Goal: Communication & Community: Answer question/provide support

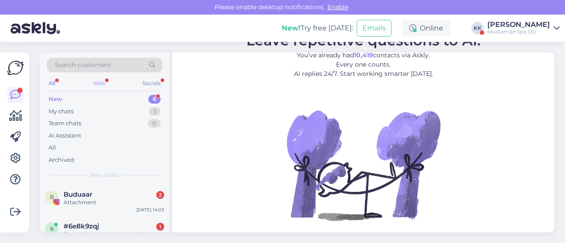
click at [103, 79] on div "Web" at bounding box center [98, 83] width 15 height 11
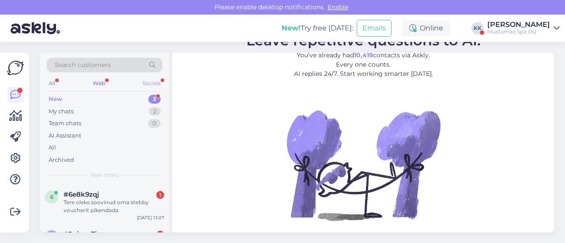
click at [148, 86] on div "Socials" at bounding box center [152, 83] width 22 height 11
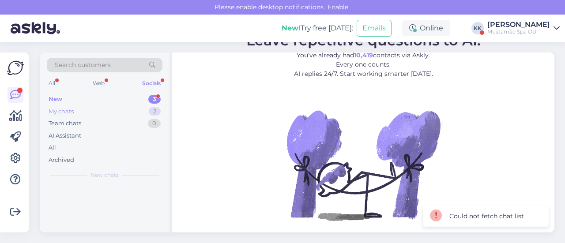
click at [88, 105] on div "My chats 2" at bounding box center [105, 111] width 116 height 12
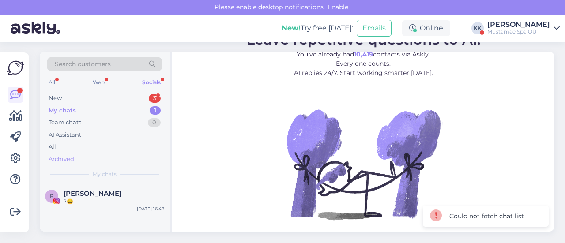
scroll to position [1, 0]
click at [103, 199] on div "?😄" at bounding box center [114, 202] width 101 height 8
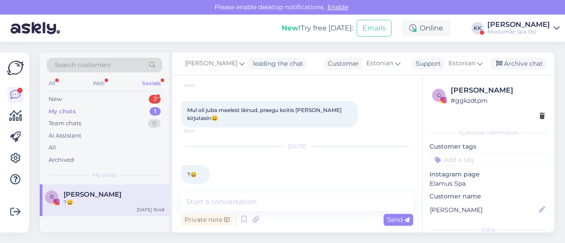
scroll to position [158, 0]
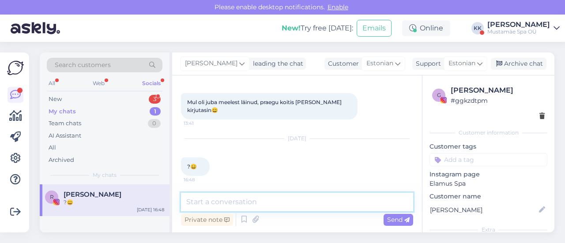
click at [221, 199] on textarea at bounding box center [297, 202] width 232 height 19
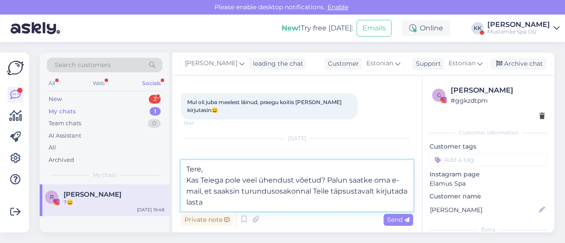
type textarea "Tere, Kas Teiega pole veel ühendust võetud? Palun saatke oma e-mail, et saaksin…"
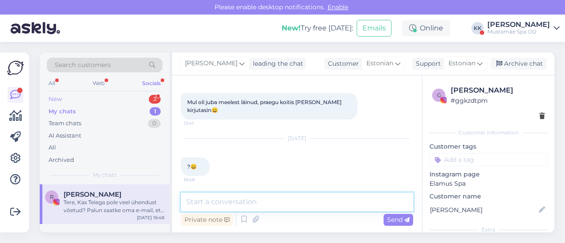
scroll to position [238, 0]
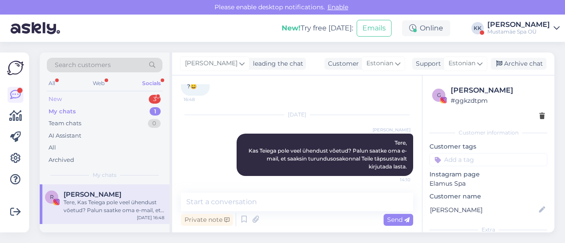
click at [118, 103] on div "New 3" at bounding box center [105, 99] width 116 height 12
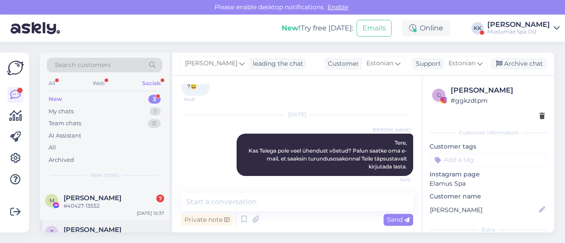
scroll to position [54, 0]
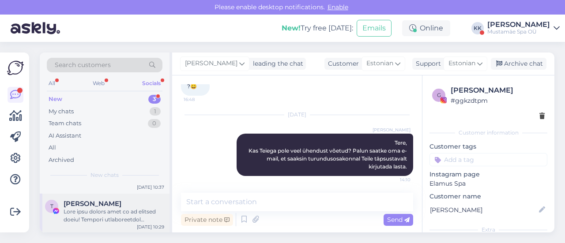
click at [116, 216] on div at bounding box center [114, 216] width 101 height 16
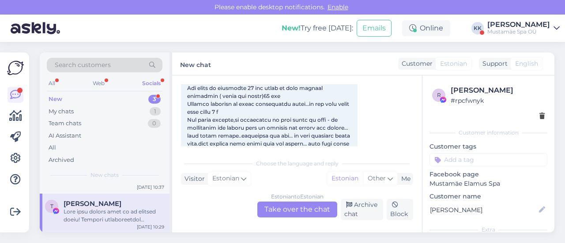
scroll to position [283, 0]
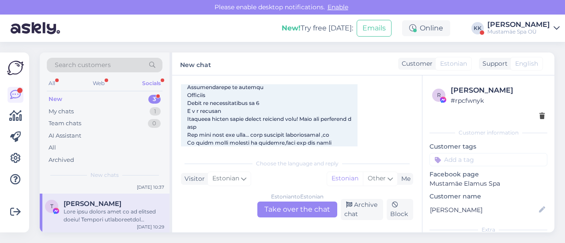
click at [290, 206] on div "Estonian to Estonian Take over the chat" at bounding box center [297, 210] width 80 height 16
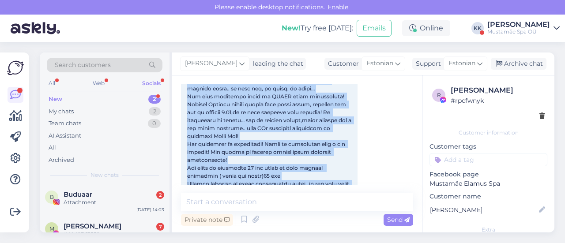
scroll to position [0, 0]
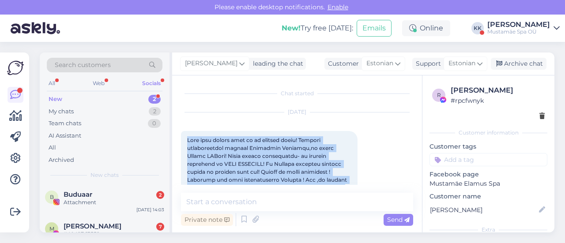
drag, startPoint x: 234, startPoint y: 168, endPoint x: 183, endPoint y: 142, distance: 57.2
drag, startPoint x: 298, startPoint y: 140, endPoint x: 294, endPoint y: 143, distance: 5.0
drag, startPoint x: 294, startPoint y: 143, endPoint x: 398, endPoint y: 177, distance: 109.1
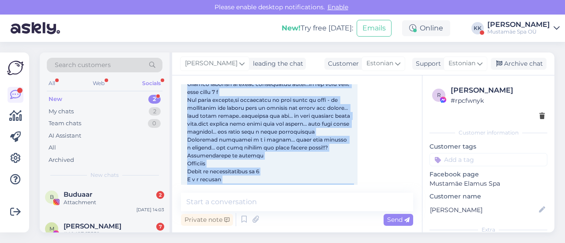
scroll to position [203, 0]
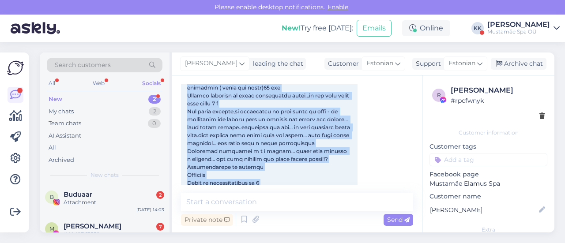
copy span "Mina jäin rahule suve ja ka eelmine nädal! Sõitsin spetsiaalselt selleks London…"
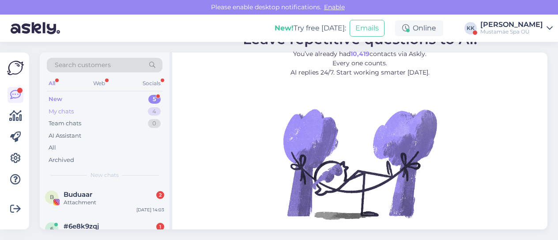
click at [72, 110] on div "My chats" at bounding box center [61, 111] width 25 height 9
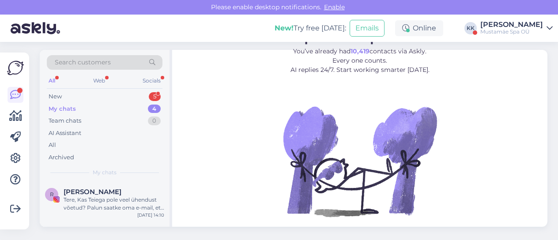
scroll to position [44, 0]
click at [121, 193] on div at bounding box center [114, 199] width 101 height 16
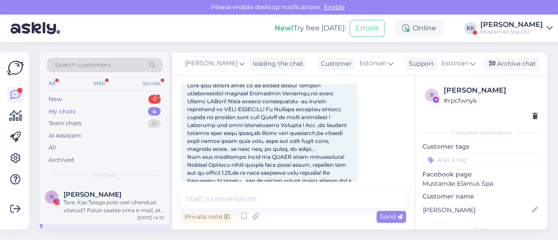
scroll to position [0, 0]
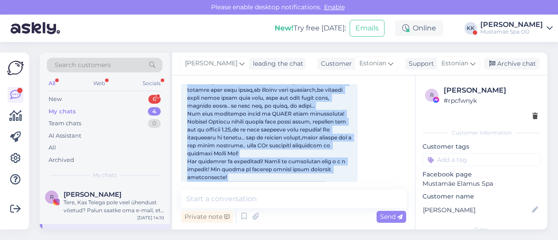
scroll to position [295, 0]
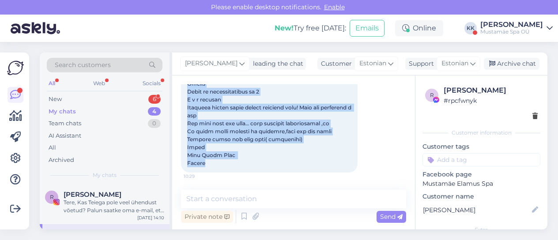
drag, startPoint x: 188, startPoint y: 141, endPoint x: 251, endPoint y: 164, distance: 67.5
click at [251, 164] on div "10:29" at bounding box center [269, 4] width 176 height 336
copy span "Mina jäin rahule suve ja ka eelmine nädal! Sõitsin spetsiaalselt selleks London…"
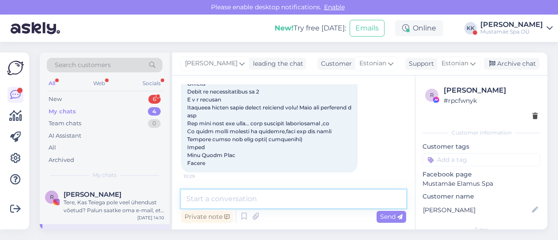
click at [207, 192] on textarea at bounding box center [293, 199] width 225 height 19
paste textarea "Lugupeetud Pille Laht Suur tänu, et leidsite aega jagada oma kogemust Elamus SP…"
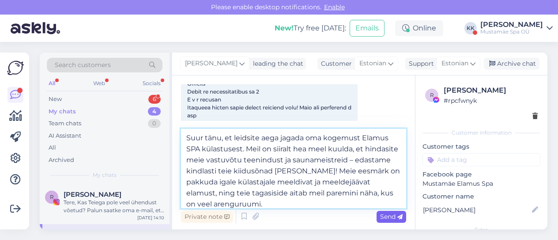
type textarea "Lugupeetud Pille Laht Suur tänu, et leidsite aega jagada oma kogemust Elamus SP…"
click at [386, 215] on span "Send" at bounding box center [391, 217] width 22 height 8
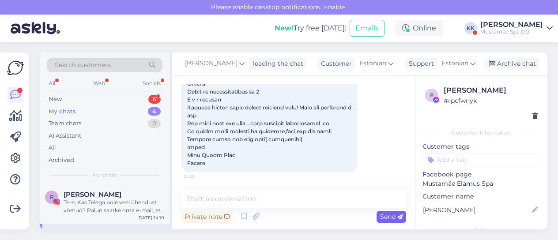
scroll to position [0, 0]
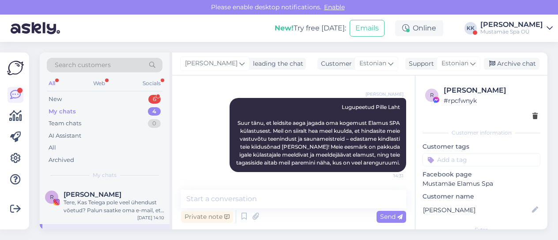
click at [94, 112] on div "My chats 4" at bounding box center [105, 111] width 116 height 12
click at [506, 65] on div "Archive chat" at bounding box center [511, 64] width 56 height 12
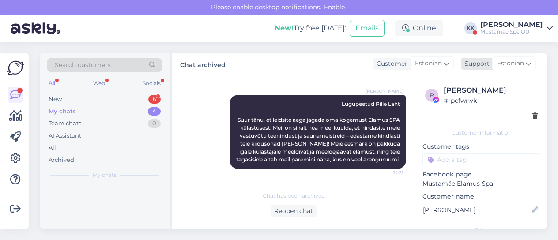
scroll to position [400, 0]
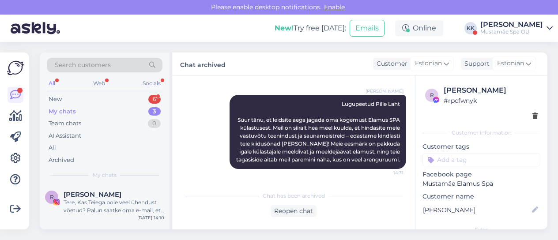
click at [97, 111] on div "My chats 3" at bounding box center [105, 111] width 116 height 12
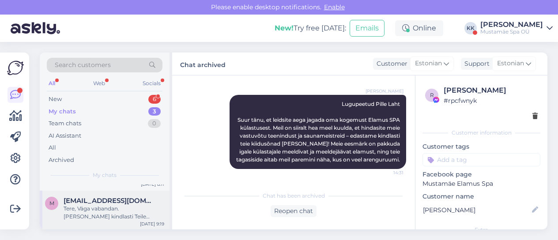
click at [115, 205] on div "Tere, Väga vabandan. Saadan täna kindlasti Teile pakkumise. Tervitustega, Kati …" at bounding box center [114, 213] width 101 height 16
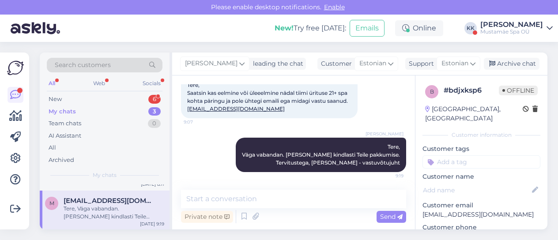
scroll to position [63, 0]
click at [515, 65] on div "Archive chat" at bounding box center [511, 64] width 56 height 12
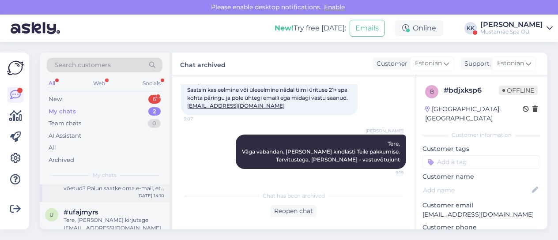
scroll to position [34, 0]
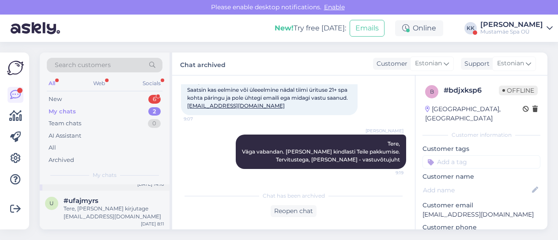
click at [108, 208] on div "Tere, Palun kirjutage elamused@elamusspa.ee" at bounding box center [114, 213] width 101 height 16
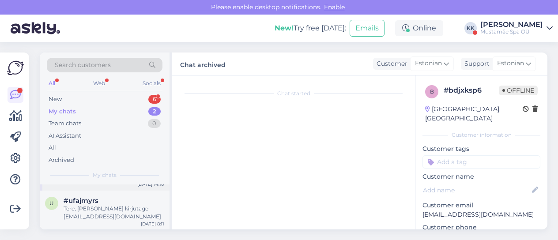
scroll to position [23, 0]
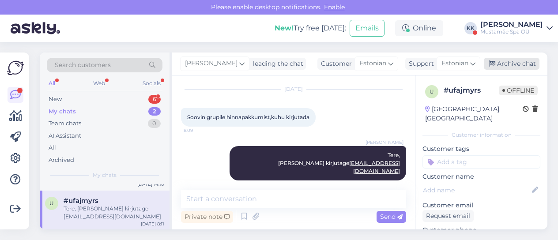
click at [518, 67] on div "Archive chat" at bounding box center [511, 64] width 56 height 12
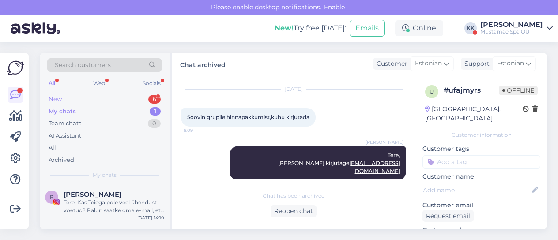
click at [96, 103] on div "New 6" at bounding box center [105, 99] width 116 height 12
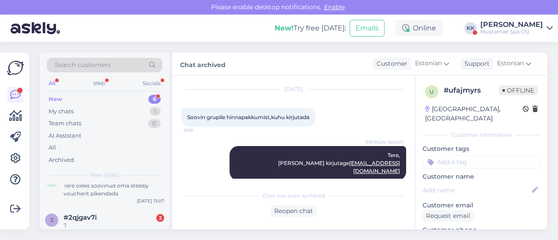
scroll to position [161, 0]
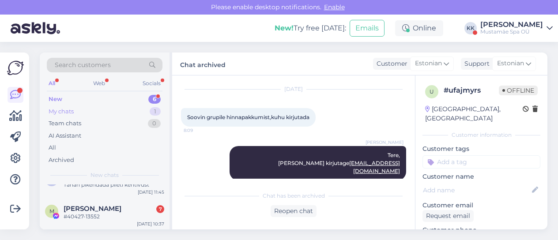
drag, startPoint x: 75, startPoint y: 101, endPoint x: 71, endPoint y: 109, distance: 8.9
click at [72, 105] on div "New 6 My chats 1 Team chats 0 AI Assistant All Archived" at bounding box center [105, 129] width 116 height 73
click at [56, 101] on div "New" at bounding box center [56, 99] width 14 height 9
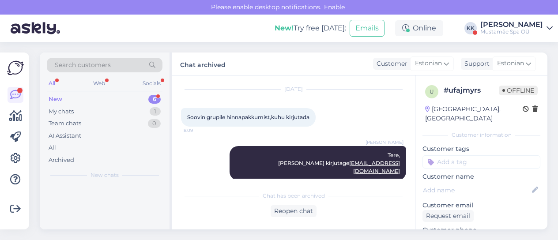
scroll to position [0, 0]
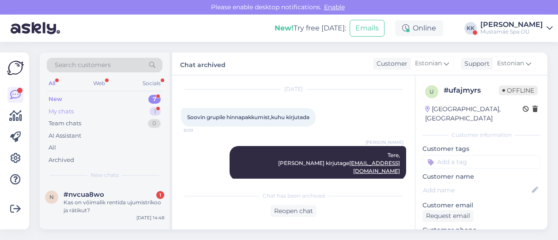
click at [76, 109] on div "My chats 1" at bounding box center [105, 111] width 116 height 12
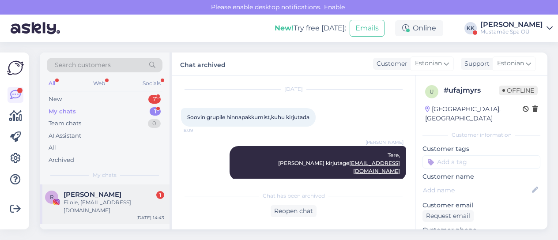
click at [97, 203] on div "Ei ole, rain16rainer@gmail.com" at bounding box center [114, 206] width 101 height 16
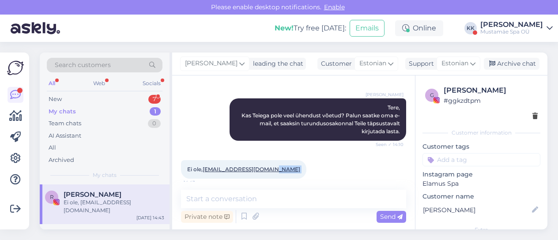
scroll to position [280, 0]
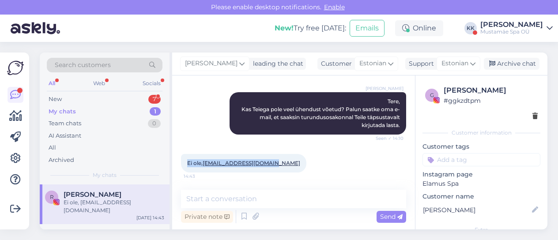
drag, startPoint x: 284, startPoint y: 164, endPoint x: 179, endPoint y: 175, distance: 105.6
click at [179, 175] on div "Chat started Sep 14 2025 9:33 Sep 19 2025 Võitsin teie loosiga, kommentaari jär…" at bounding box center [293, 152] width 243 height 154
copy span "Ei ole, rain16rainer@gmail.com"
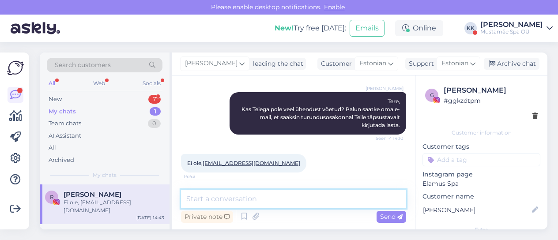
click at [288, 199] on textarea at bounding box center [293, 199] width 225 height 19
click at [288, 199] on textarea "Annan info edasi." at bounding box center [293, 199] width 225 height 19
type textarea "Annan info edasi."
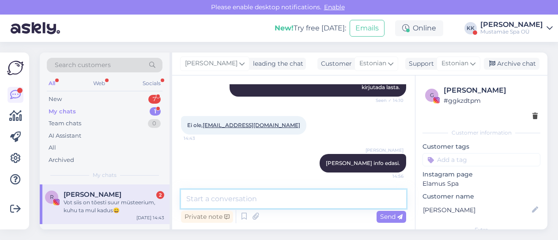
scroll to position [393, 0]
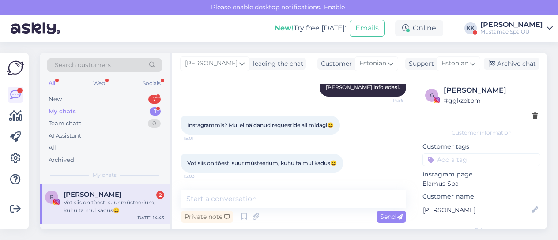
click at [101, 209] on div "Vot siis on tõesti suur müsteerium, kuhu ta mul kadus😄" at bounding box center [114, 206] width 101 height 16
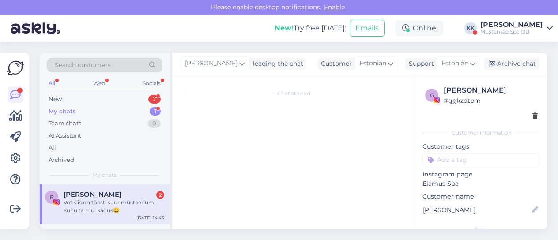
scroll to position [0, 0]
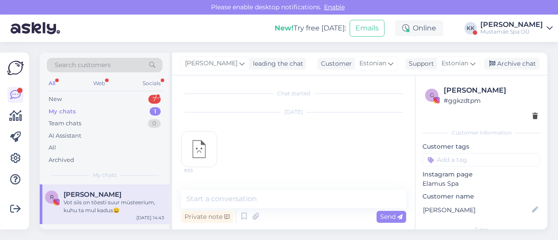
click at [101, 209] on div "Vot siis on tõesti suur müsteerium, kuhu ta mul kadus😄" at bounding box center [114, 206] width 101 height 16
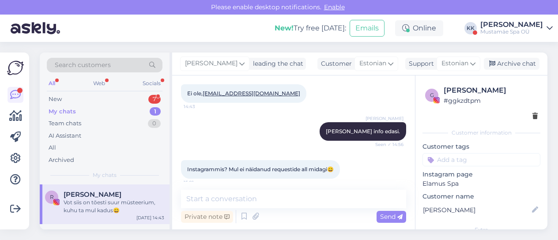
scroll to position [393, 0]
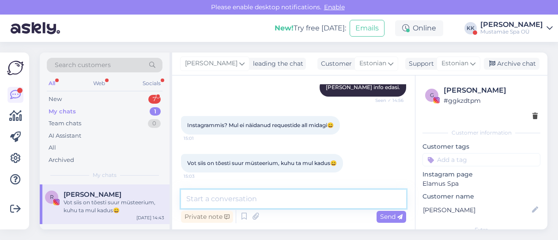
click at [280, 195] on textarea at bounding box center [293, 199] width 225 height 19
type textarea "A"
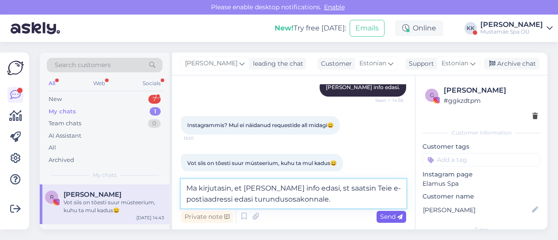
type textarea "Ma kirjutasin, et [PERSON_NAME] info edasi, st saatsin Teie e-postiaadressi eda…"
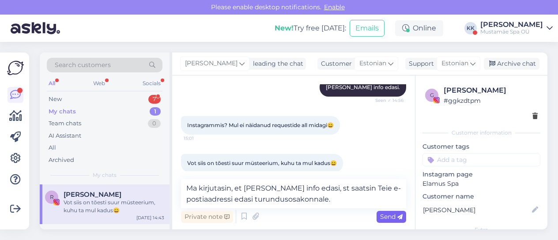
click at [382, 212] on div "Send" at bounding box center [391, 217] width 30 height 12
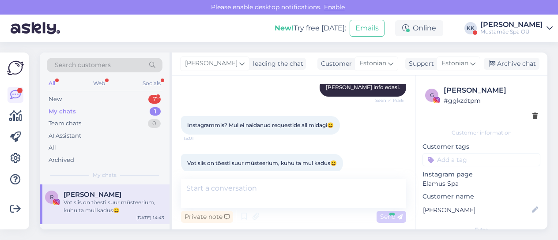
scroll to position [439, 0]
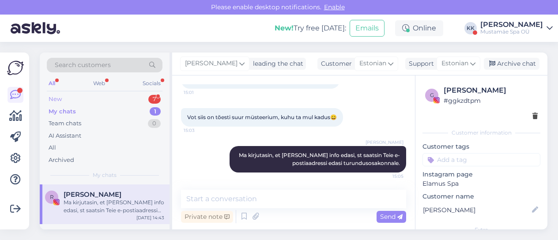
click at [64, 96] on div "New 7" at bounding box center [105, 99] width 116 height 12
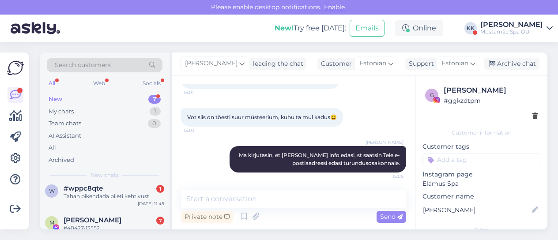
scroll to position [200, 0]
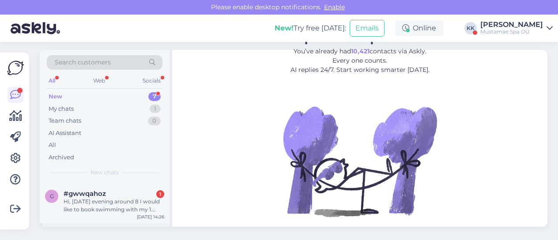
scroll to position [44, 0]
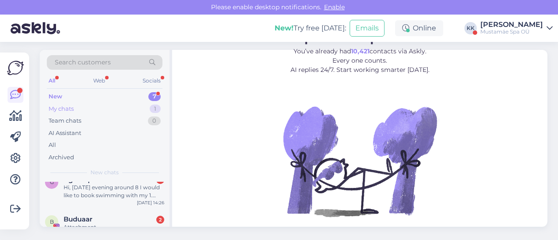
click at [102, 108] on div "My chats 1" at bounding box center [105, 109] width 116 height 12
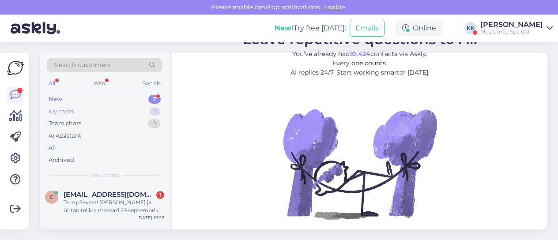
click at [70, 108] on div "My chats" at bounding box center [61, 111] width 25 height 9
click at [70, 97] on div "New 7" at bounding box center [105, 99] width 116 height 12
click at [80, 99] on div "New 6" at bounding box center [105, 99] width 116 height 12
click at [54, 97] on div "New" at bounding box center [56, 99] width 14 height 9
click at [97, 81] on div "Web" at bounding box center [98, 83] width 15 height 11
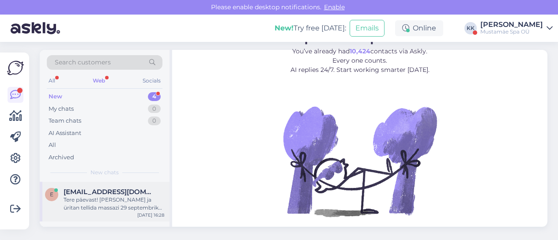
click at [142, 200] on div "Tere päevast! Olen Svetlana Ustova ja üritan tellida massazi 29 septembriks kel…" at bounding box center [114, 204] width 101 height 16
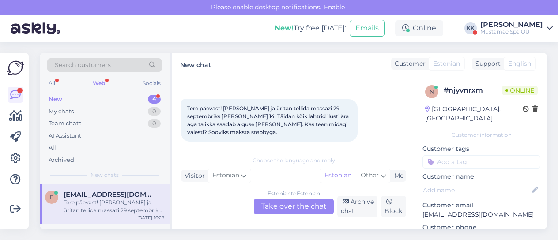
scroll to position [40, 0]
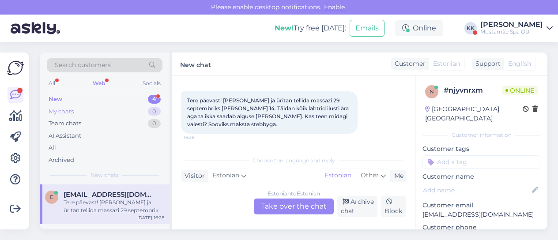
click at [73, 109] on div "My chats" at bounding box center [61, 111] width 25 height 9
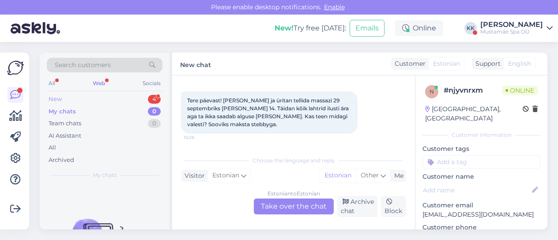
click at [85, 100] on div "New 4" at bounding box center [105, 99] width 116 height 12
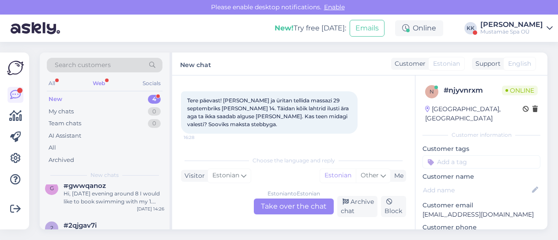
scroll to position [105, 0]
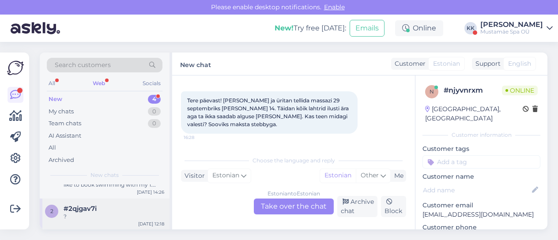
click at [105, 202] on div "2 #2qjgav7i ? Sep 25 12:18" at bounding box center [105, 214] width 130 height 32
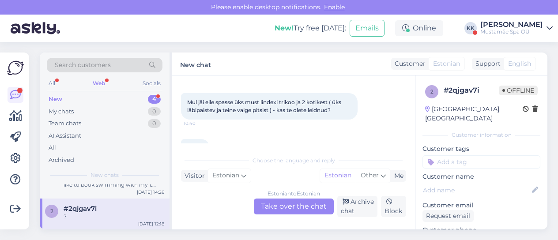
scroll to position [88, 0]
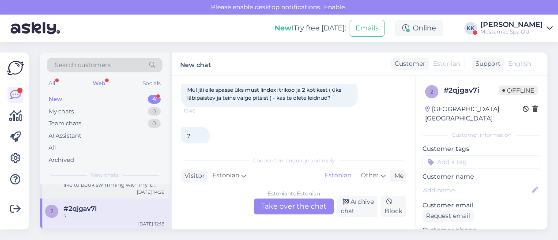
click at [104, 189] on div "g #gwwqahoz Hi, tomorrow evening around 8 I would like to book swimming with my…" at bounding box center [105, 179] width 130 height 40
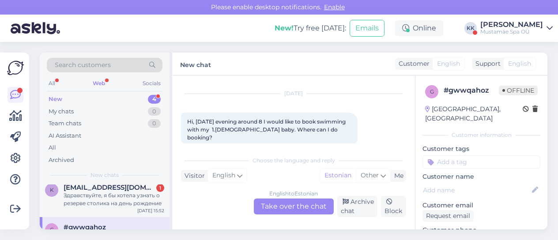
scroll to position [17, 0]
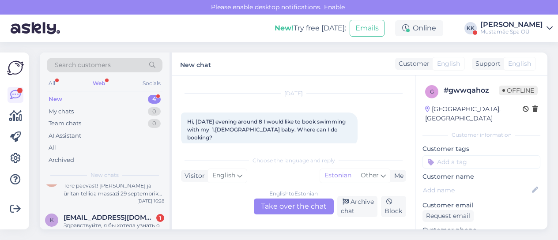
click at [102, 82] on div "Web" at bounding box center [99, 83] width 16 height 11
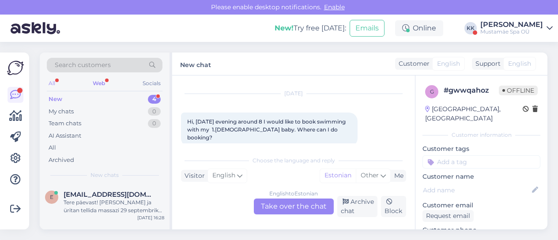
click at [57, 81] on div "All" at bounding box center [52, 83] width 10 height 11
click at [154, 85] on div "Socials" at bounding box center [152, 83] width 22 height 11
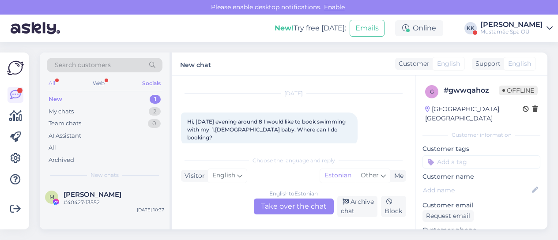
click at [56, 79] on div "All" at bounding box center [52, 83] width 10 height 11
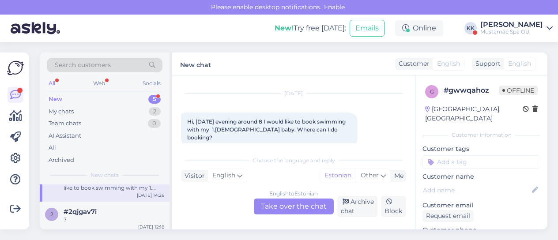
scroll to position [88, 0]
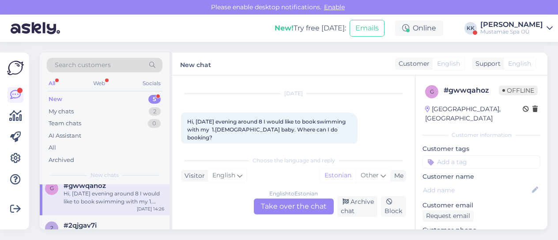
click at [115, 195] on div "Hi, [DATE] evening around 8 I would like to book swimming with my 1.[DEMOGRAPHI…" at bounding box center [114, 198] width 101 height 16
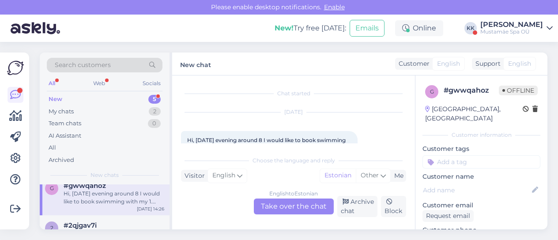
scroll to position [32, 0]
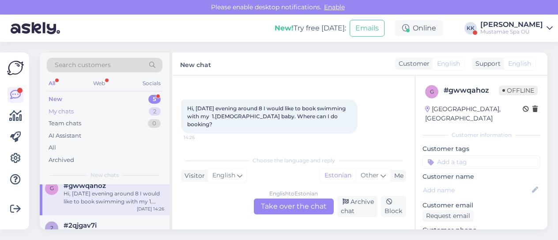
click at [96, 111] on div "My chats 2" at bounding box center [105, 111] width 116 height 12
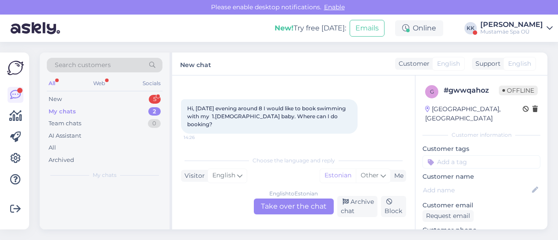
scroll to position [0, 0]
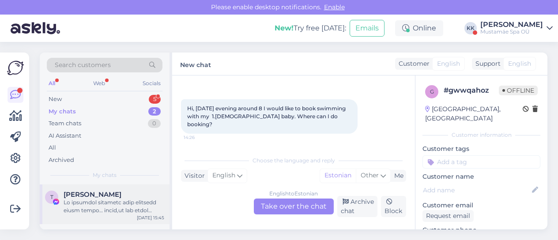
click at [129, 198] on div "Terosmo Lindeta" at bounding box center [114, 195] width 101 height 8
